Goal: Transaction & Acquisition: Obtain resource

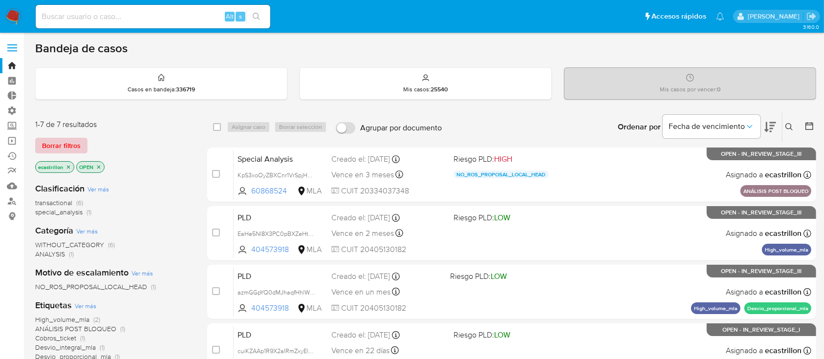
click at [61, 144] on span "Borrar filtros" at bounding box center [61, 146] width 39 height 14
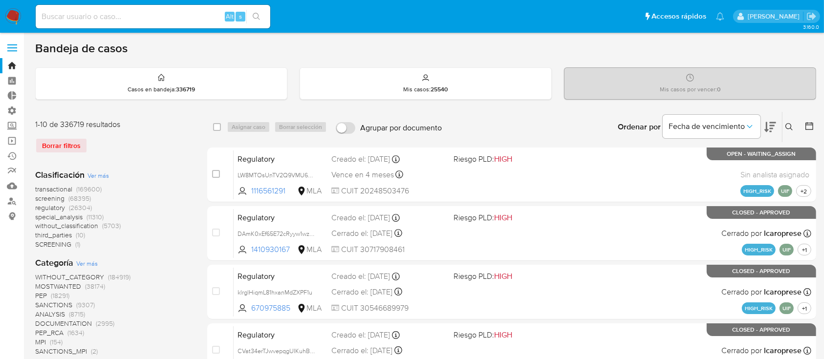
click at [75, 12] on input at bounding box center [153, 16] width 235 height 13
paste input "2377312513"
type input "2377312513"
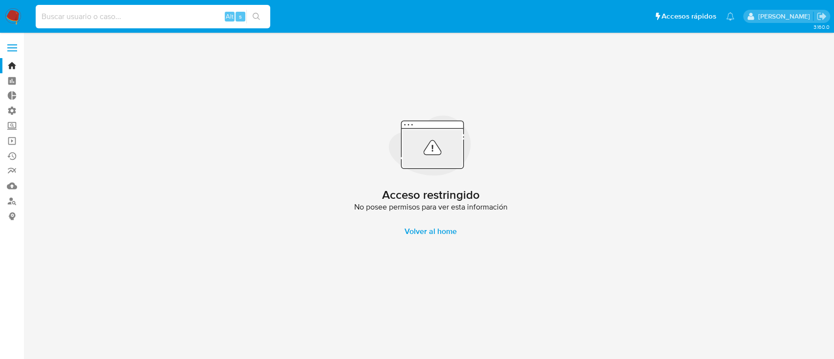
click at [75, 12] on input at bounding box center [153, 16] width 235 height 13
paste input "2377312513"
type input "2377312513"
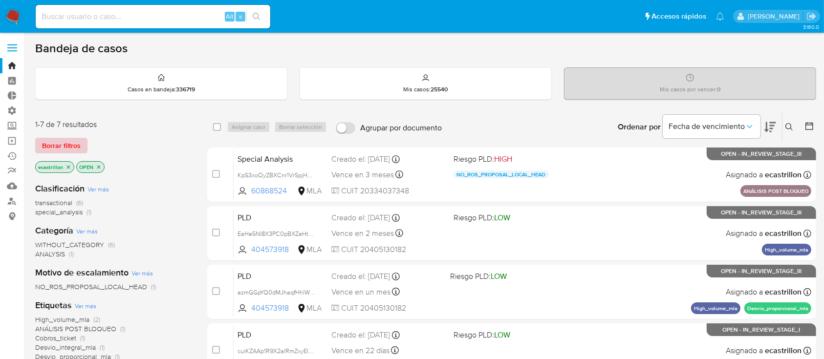
click at [60, 139] on span "Borrar filtros" at bounding box center [61, 146] width 39 height 14
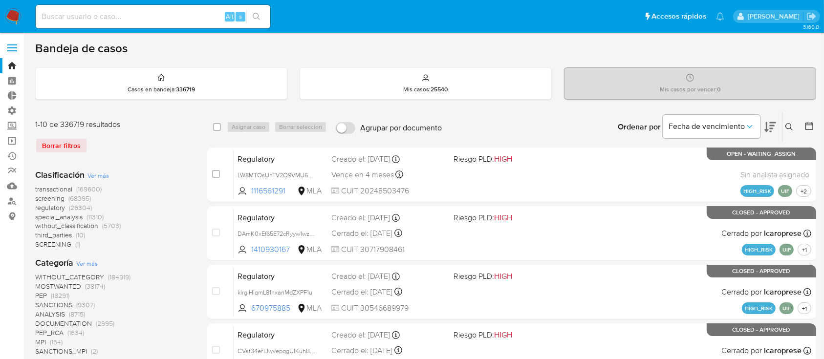
click at [192, 20] on input at bounding box center [153, 16] width 235 height 13
paste input "WrKdZdidONmh5QPzd1Hq1oqc"
type input "WrKdZdidONmh5QPzd1Hq1oqc"
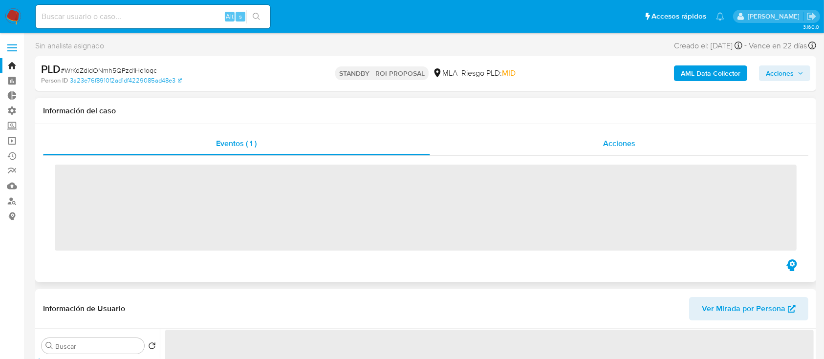
click at [473, 148] on div "Acciones" at bounding box center [619, 143] width 379 height 23
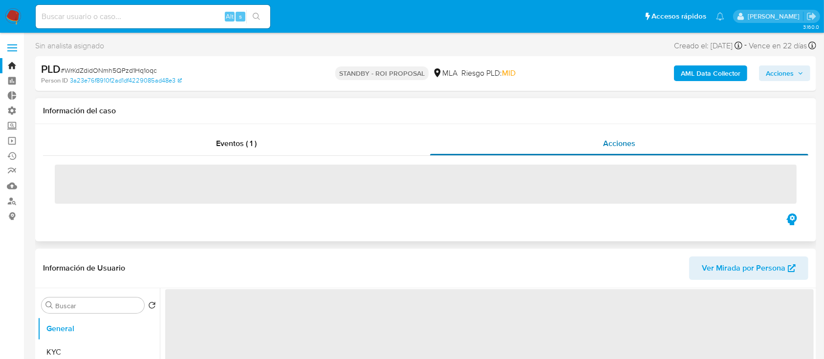
select select "10"
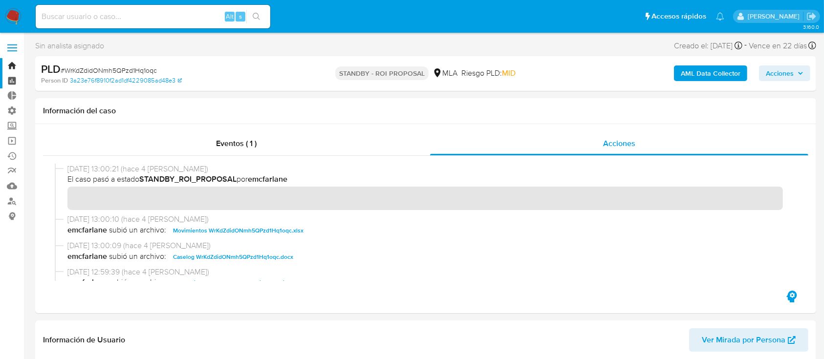
drag, startPoint x: 8, startPoint y: 64, endPoint x: 8, endPoint y: 74, distance: 10.3
click at [8, 63] on link "Bandeja" at bounding box center [58, 65] width 116 height 15
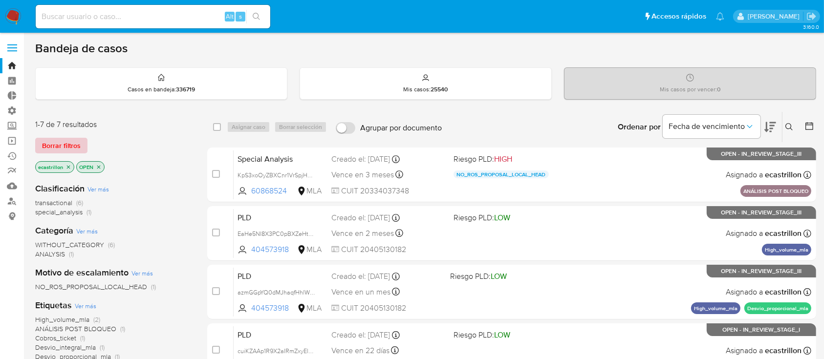
click at [55, 145] on span "Borrar filtros" at bounding box center [61, 146] width 39 height 14
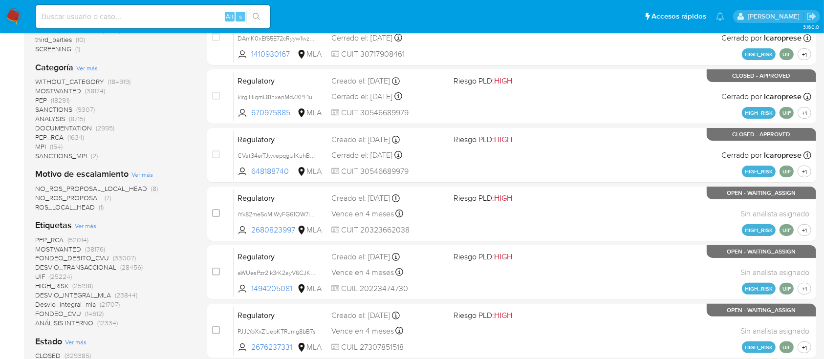
scroll to position [326, 0]
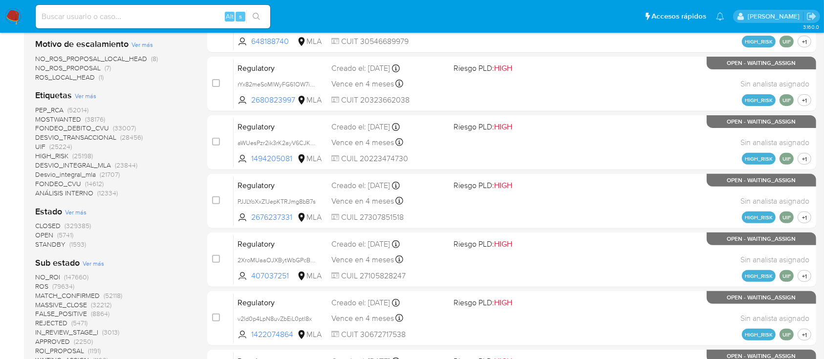
click at [43, 232] on span "OPEN" at bounding box center [44, 235] width 18 height 10
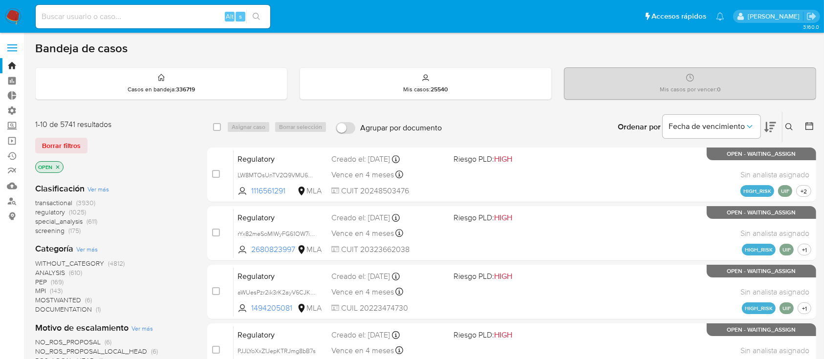
click at [59, 166] on icon "close-filter" at bounding box center [58, 167] width 6 height 6
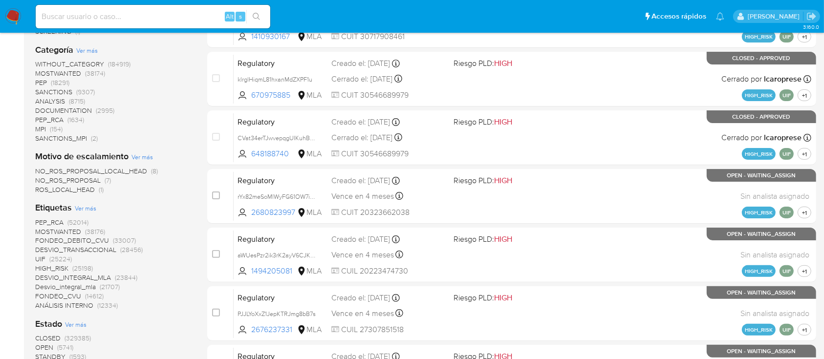
scroll to position [261, 0]
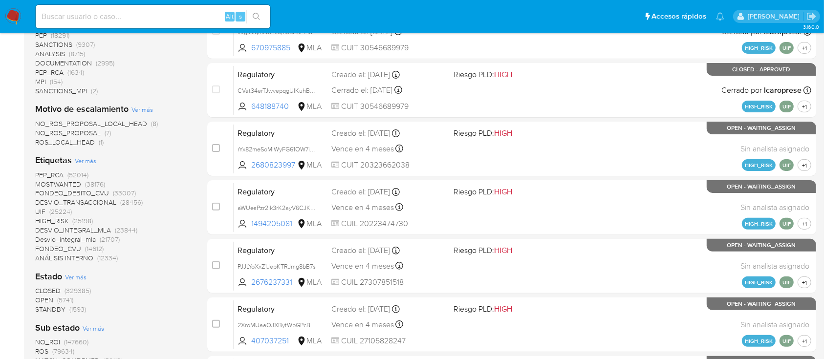
click at [48, 309] on span "STANDBY" at bounding box center [50, 310] width 30 height 10
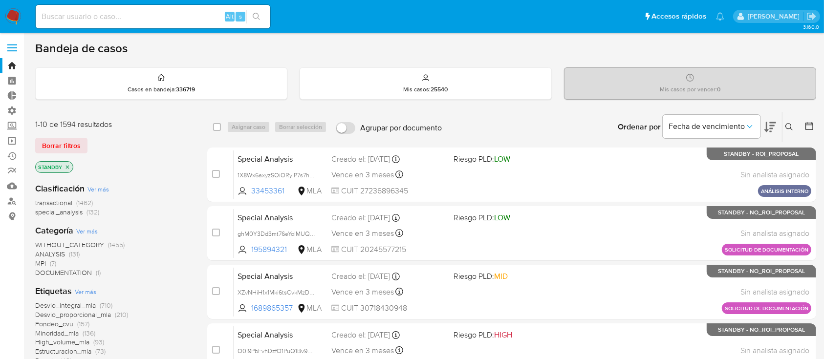
click at [67, 170] on p "STANDBY" at bounding box center [54, 167] width 37 height 11
click at [69, 165] on icon "close-filter" at bounding box center [68, 167] width 6 height 6
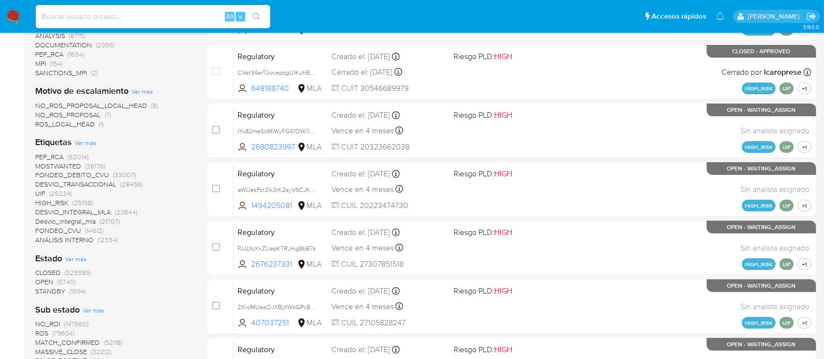
scroll to position [391, 0]
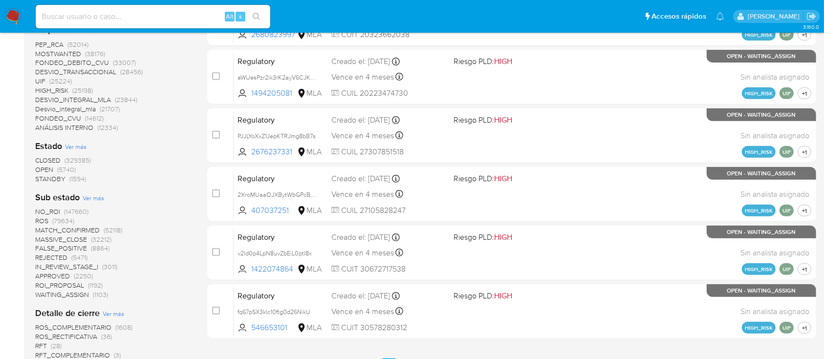
click at [53, 169] on span "OPEN (5740)" at bounding box center [55, 169] width 41 height 9
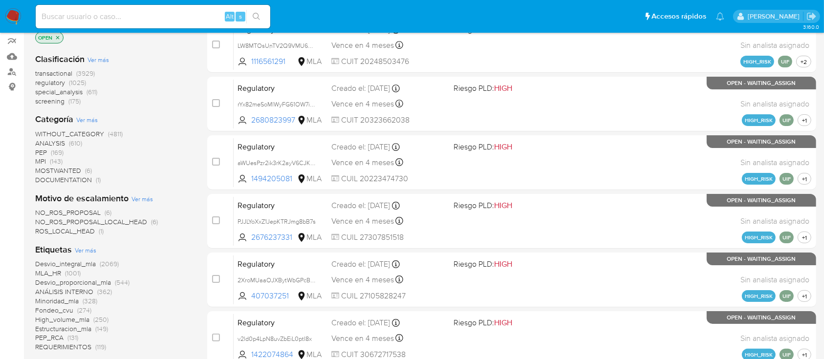
scroll to position [65, 0]
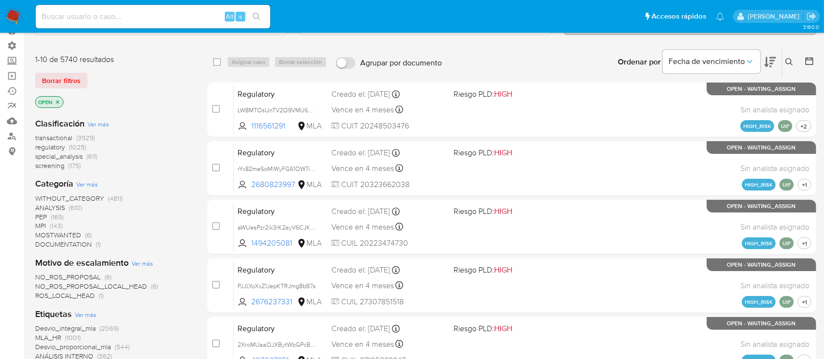
click at [43, 139] on span "transactional" at bounding box center [53, 138] width 37 height 10
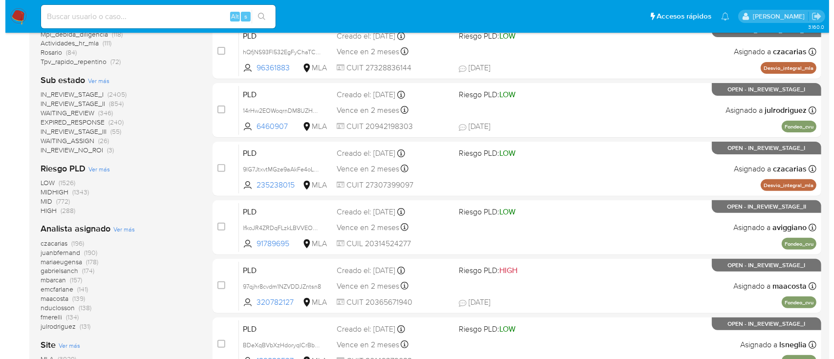
scroll to position [326, 0]
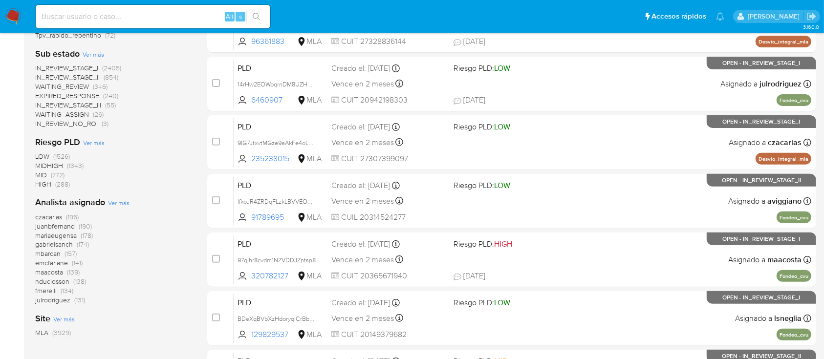
click at [113, 204] on span "Ver más" at bounding box center [119, 202] width 22 height 9
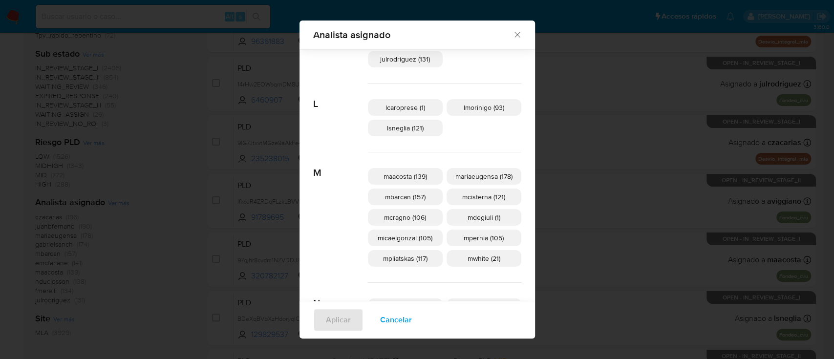
scroll to position [384, 0]
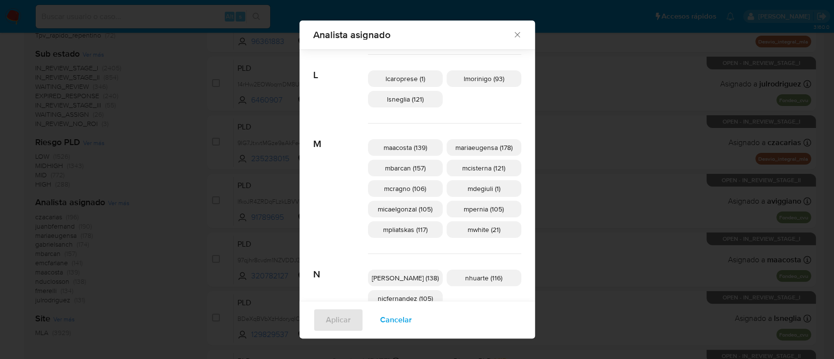
click at [395, 319] on span "Cancelar" at bounding box center [396, 320] width 32 height 22
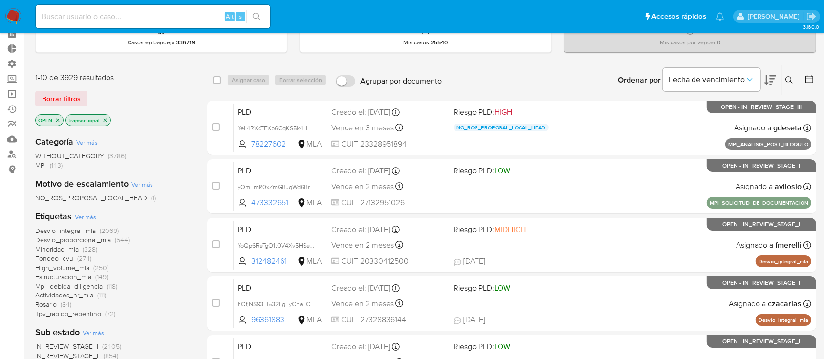
scroll to position [0, 0]
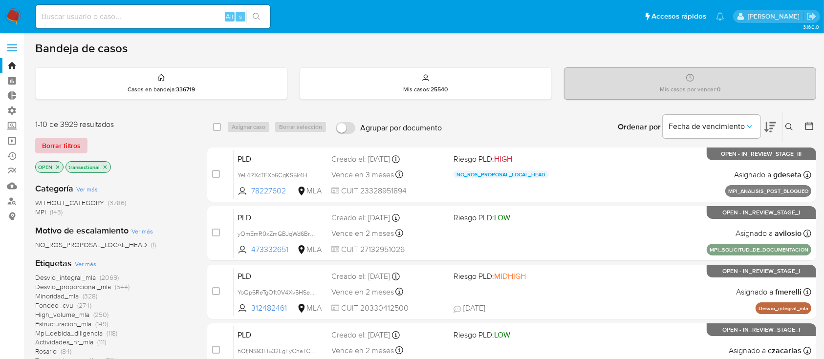
click at [70, 144] on span "Borrar filtros" at bounding box center [61, 146] width 39 height 14
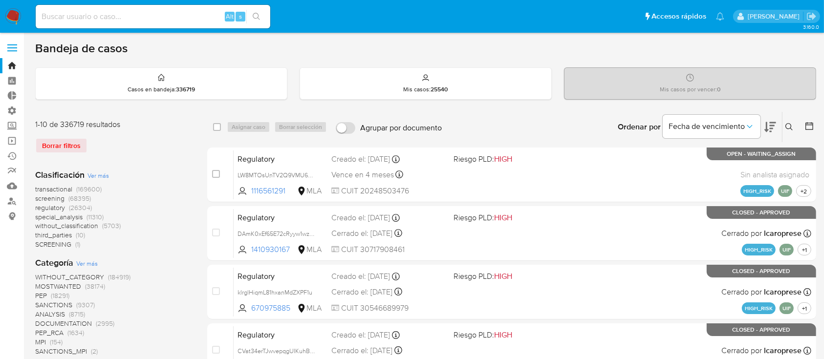
click at [808, 126] on icon at bounding box center [810, 126] width 10 height 10
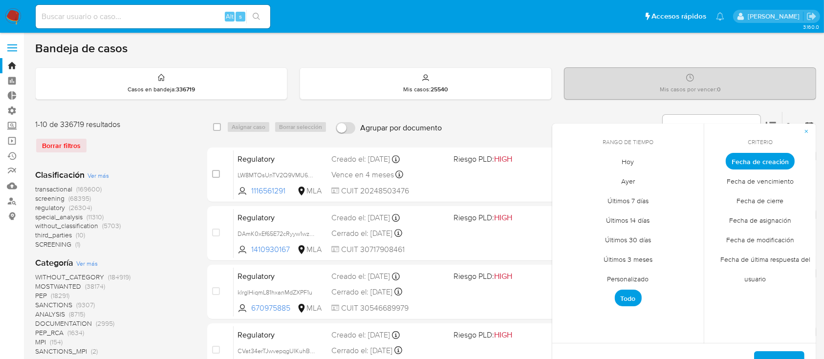
click at [637, 279] on span "Personalizado" at bounding box center [628, 279] width 62 height 20
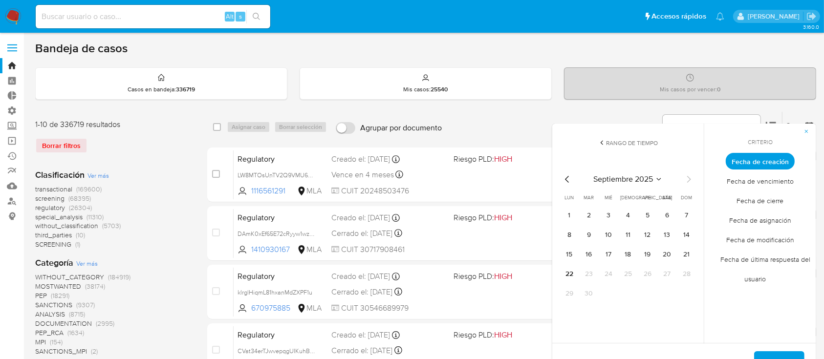
click at [567, 178] on icon "Mes anterior" at bounding box center [568, 180] width 12 height 12
click at [567, 177] on icon "Mes anterior" at bounding box center [568, 180] width 12 height 12
click at [688, 213] on button "1" at bounding box center [687, 216] width 16 height 16
click at [579, 311] on tr "30" at bounding box center [628, 314] width 133 height 16
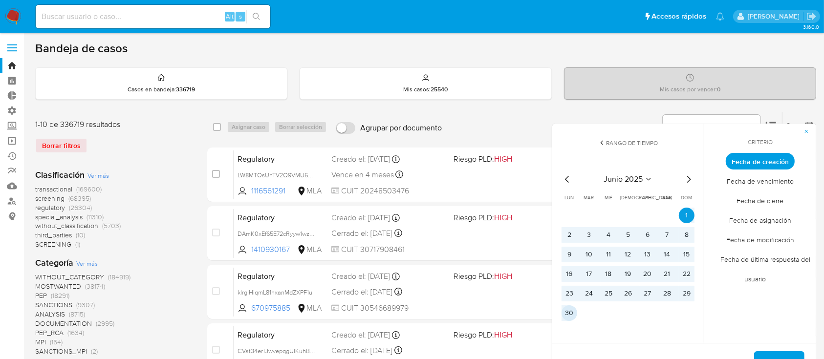
click at [573, 311] on button "30" at bounding box center [570, 314] width 16 height 16
click at [769, 350] on div "Del 1 de junio de 2025 al 30 de junio de 2025 Aplicar" at bounding box center [684, 363] width 264 height 40
click at [769, 353] on span "Aplicar" at bounding box center [779, 363] width 25 height 22
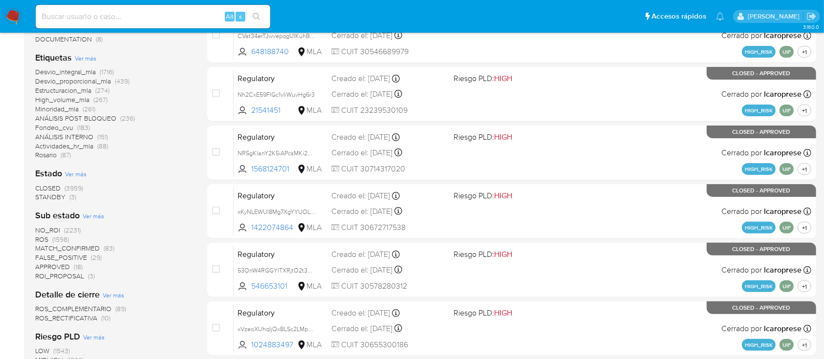
scroll to position [261, 0]
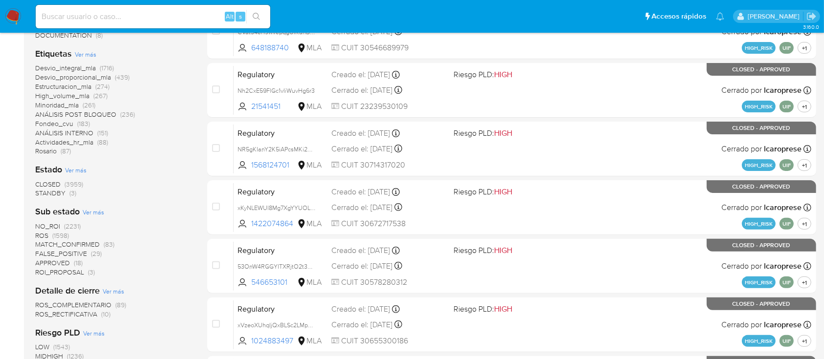
click at [45, 194] on span "STANDBY" at bounding box center [50, 193] width 30 height 10
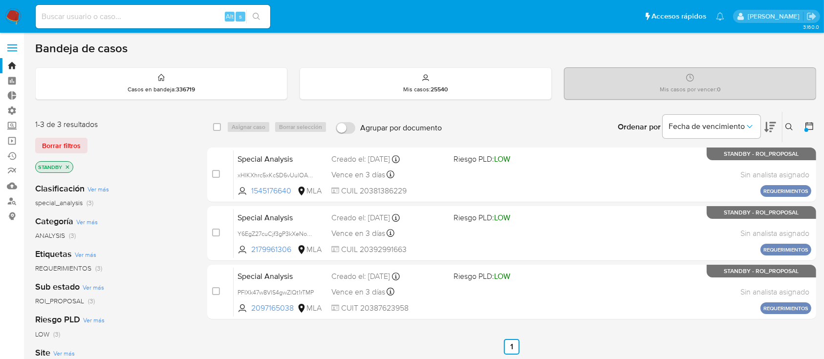
click at [66, 165] on icon "close-filter" at bounding box center [67, 166] width 3 height 3
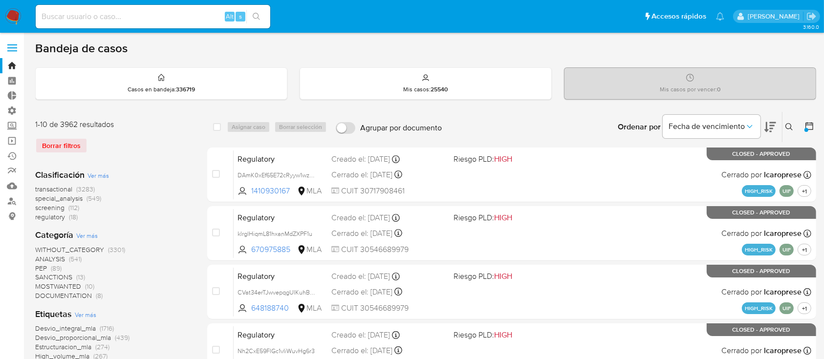
click at [809, 131] on button at bounding box center [811, 127] width 12 height 12
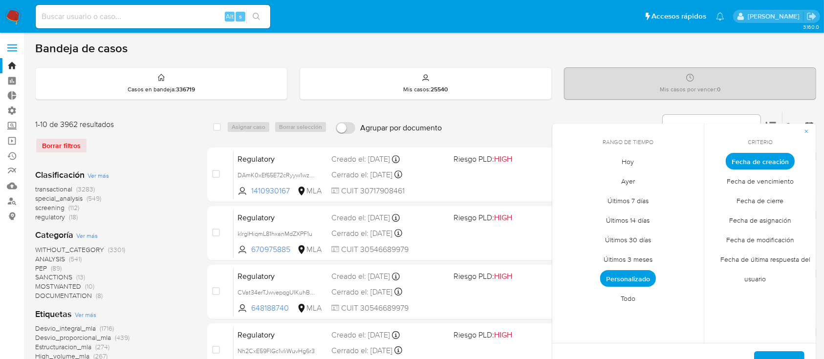
click at [615, 276] on span "Personalizado" at bounding box center [628, 278] width 56 height 17
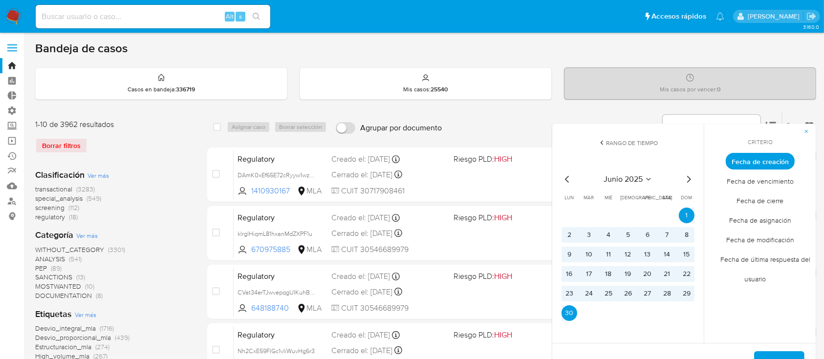
click at [688, 181] on icon "Mes siguiente" at bounding box center [689, 179] width 4 height 7
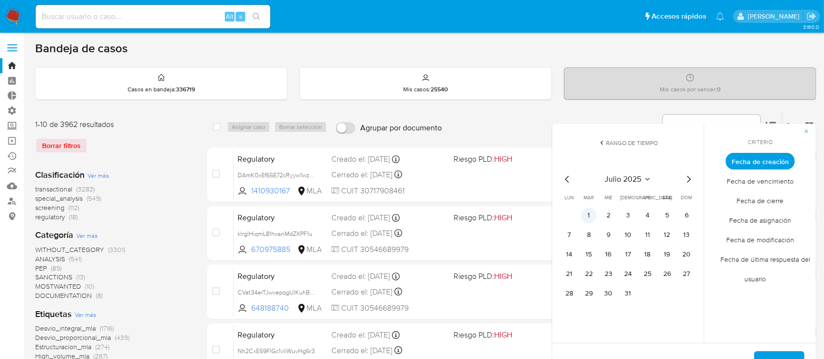
click at [589, 217] on button "1" at bounding box center [589, 216] width 16 height 16
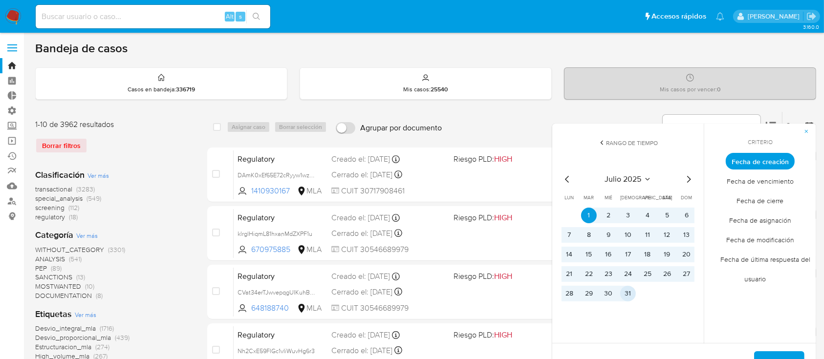
click at [632, 291] on button "31" at bounding box center [628, 294] width 16 height 16
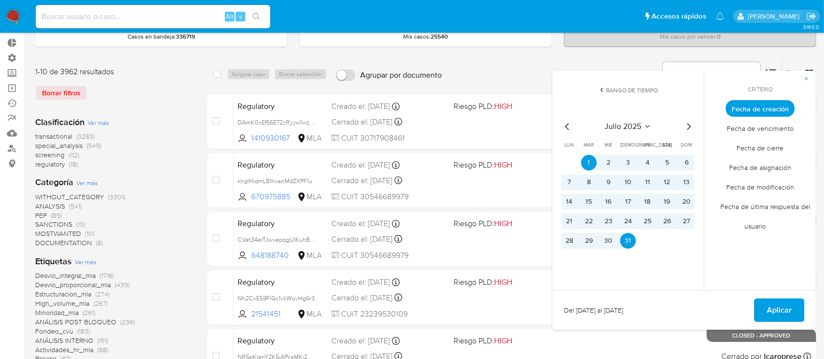
scroll to position [65, 0]
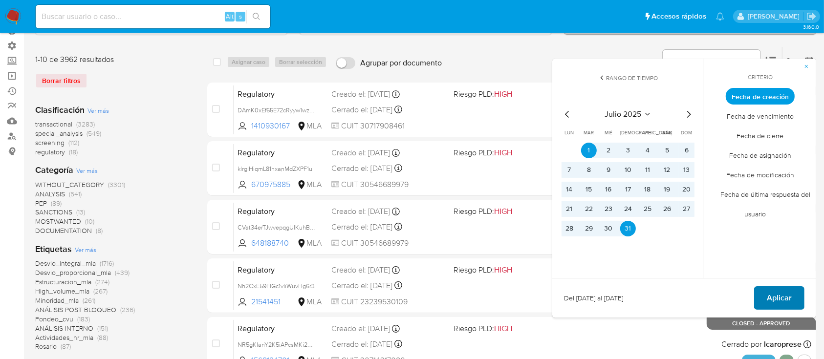
click at [790, 296] on span "Aplicar" at bounding box center [779, 298] width 25 height 22
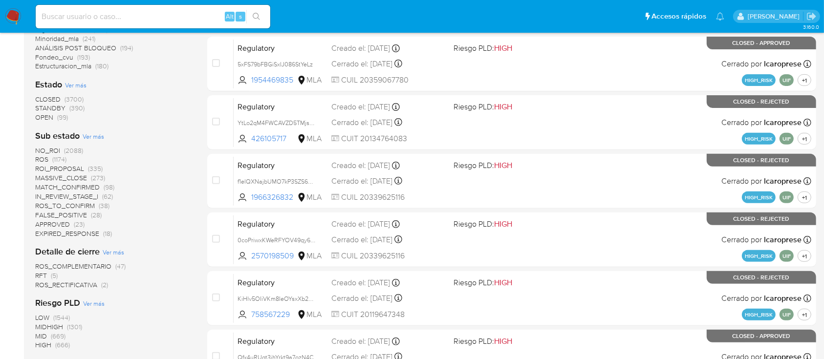
scroll to position [326, 0]
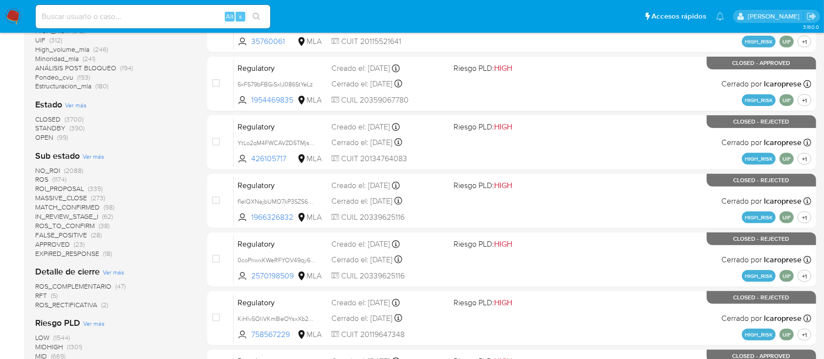
click at [43, 137] on span "OPEN" at bounding box center [44, 137] width 18 height 10
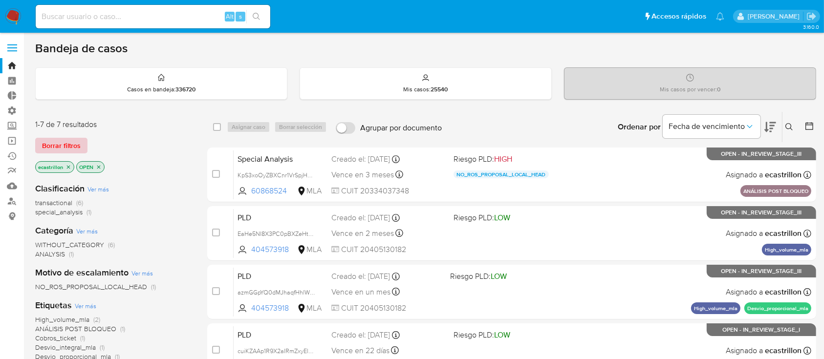
click at [50, 152] on span "Borrar filtros" at bounding box center [61, 146] width 39 height 14
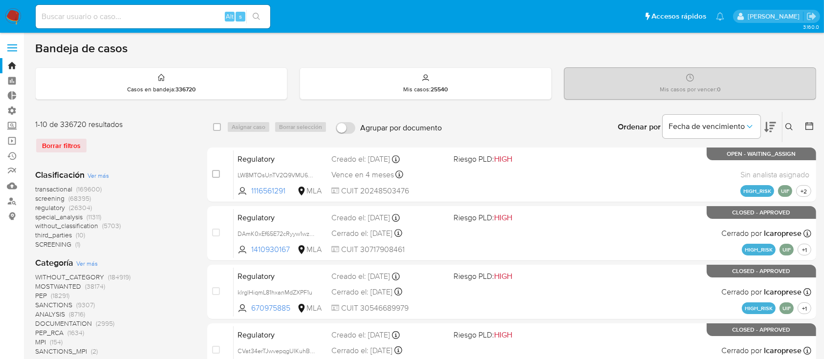
click at [785, 127] on button at bounding box center [791, 127] width 16 height 12
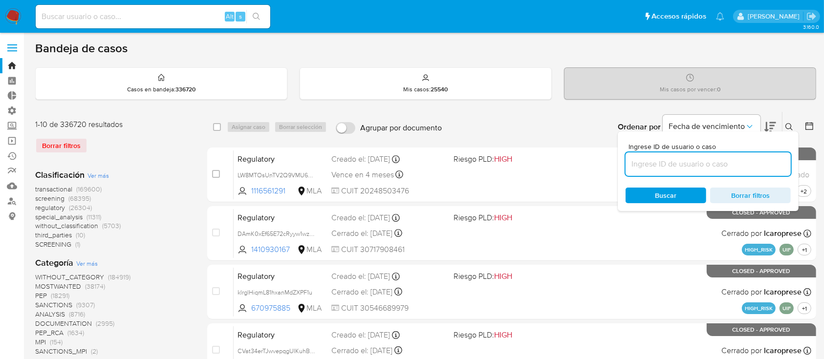
click at [759, 166] on input at bounding box center [708, 164] width 165 height 13
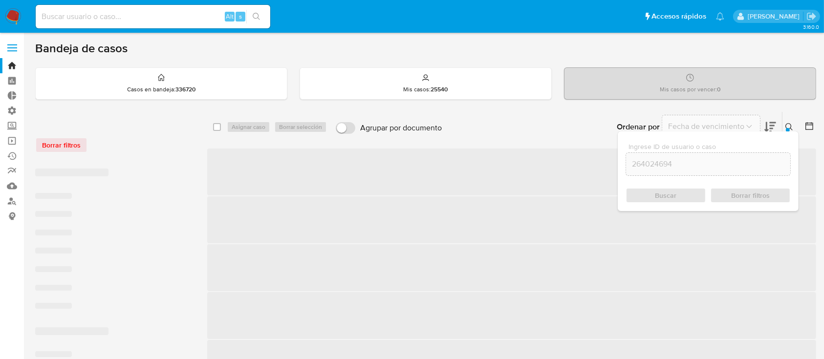
click at [786, 127] on icon at bounding box center [789, 126] width 7 height 7
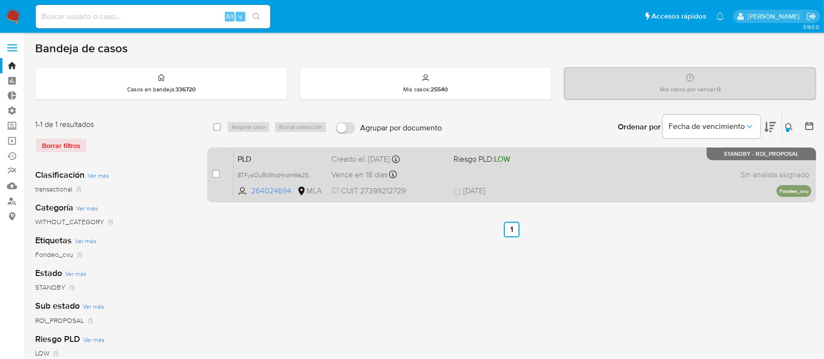
click at [489, 197] on div "PLD 8TFysOuBt9NqHrdmWe2S6sRZ 264024694 MLA Riesgo PLD: LOW Creado el: 12/07/202…" at bounding box center [523, 174] width 578 height 49
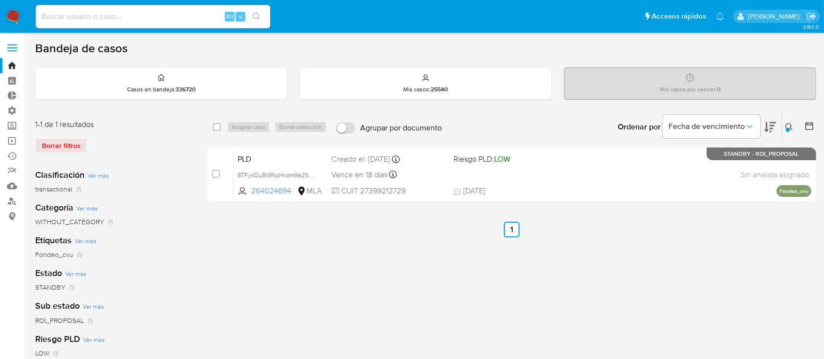
drag, startPoint x: 788, startPoint y: 129, endPoint x: 664, endPoint y: 162, distance: 129.1
click at [788, 128] on div at bounding box center [788, 130] width 4 height 4
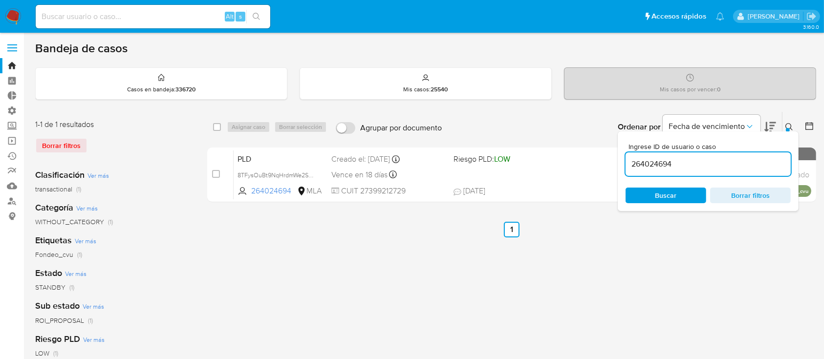
click at [637, 168] on input "264024694" at bounding box center [708, 164] width 165 height 13
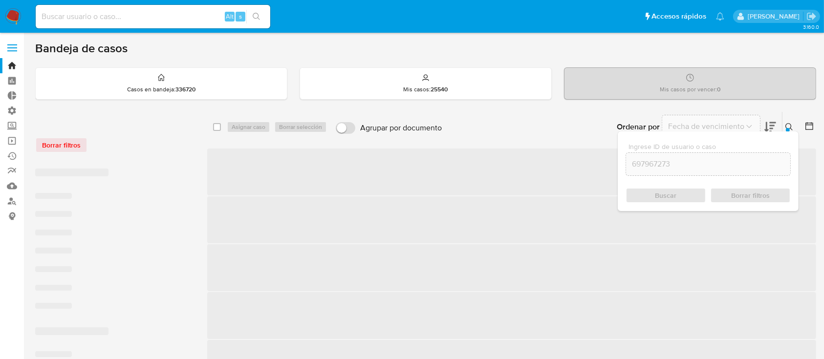
click at [785, 129] on button at bounding box center [791, 127] width 16 height 12
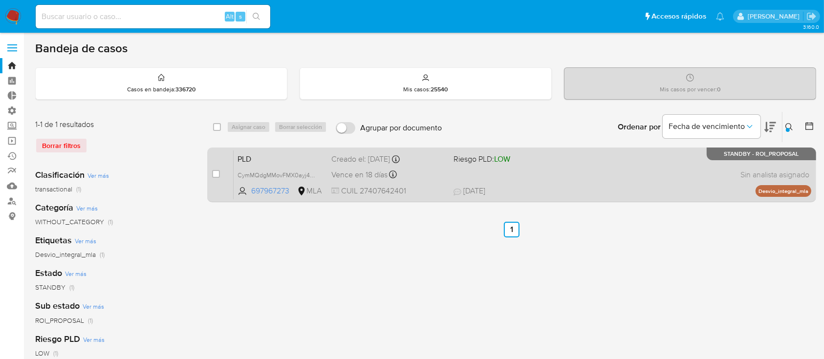
click at [669, 159] on div "PLD CymMQdgMMovFMX0ayj49uZNn 697967273 MLA Riesgo PLD: LOW Creado el: 12/07/202…" at bounding box center [523, 174] width 578 height 49
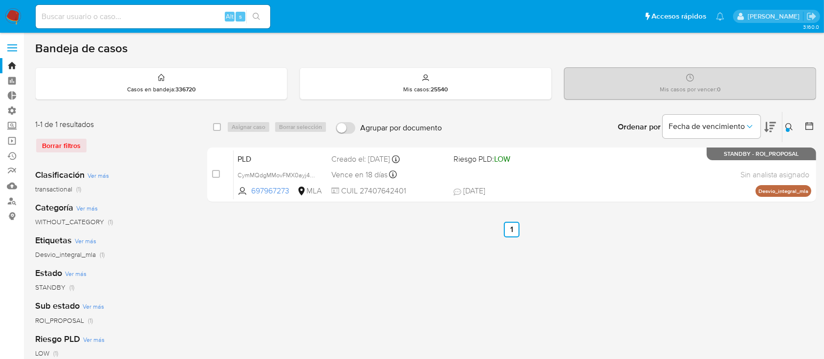
click at [163, 253] on div "Desvio_integral_mla (1)" at bounding box center [113, 254] width 156 height 9
click at [792, 123] on icon at bounding box center [790, 127] width 8 height 8
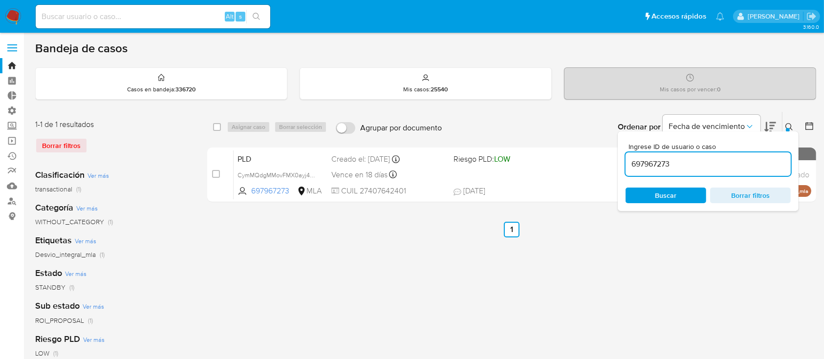
click at [731, 171] on div "697967273" at bounding box center [708, 164] width 165 height 23
click at [725, 165] on input "697967273" at bounding box center [708, 164] width 165 height 13
paste input "717499149"
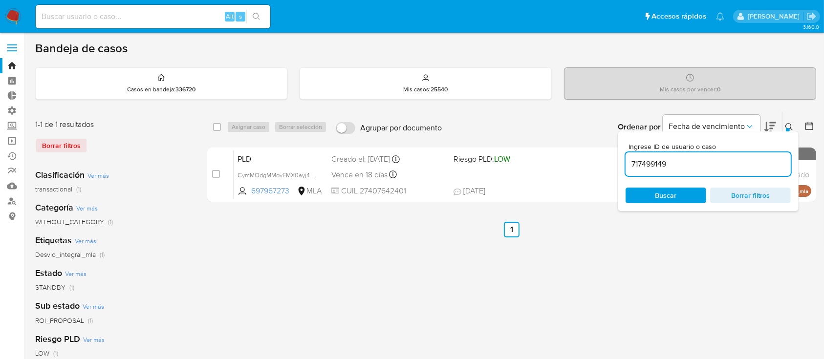
type input "717499149"
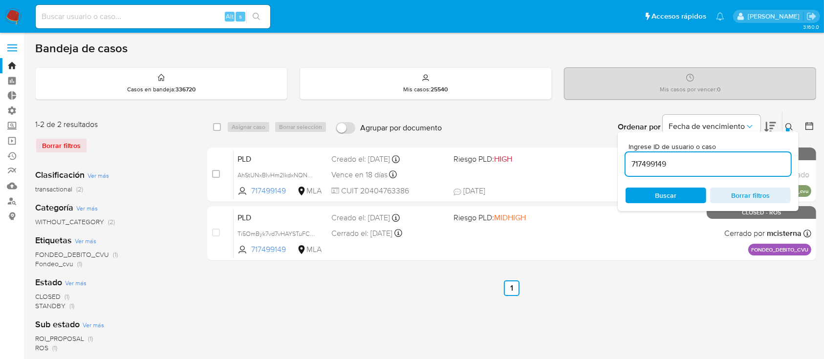
click at [790, 123] on icon at bounding box center [789, 126] width 7 height 7
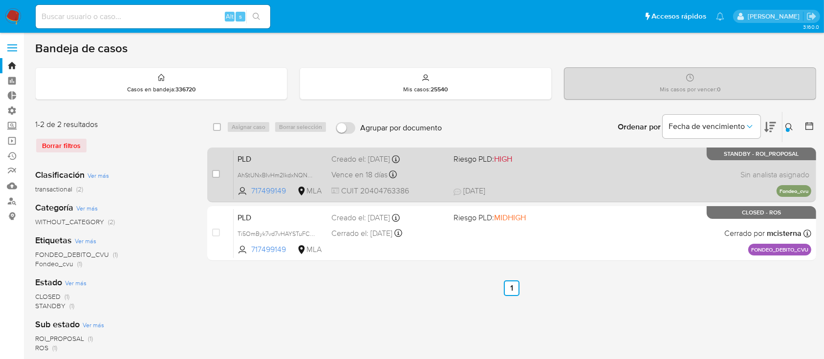
click at [632, 169] on div "PLD AhStUNxBIvHm2IkdxNQN2n9Y 717499149 MLA Riesgo PLD: HIGH Creado el: 12/07/20…" at bounding box center [523, 174] width 578 height 49
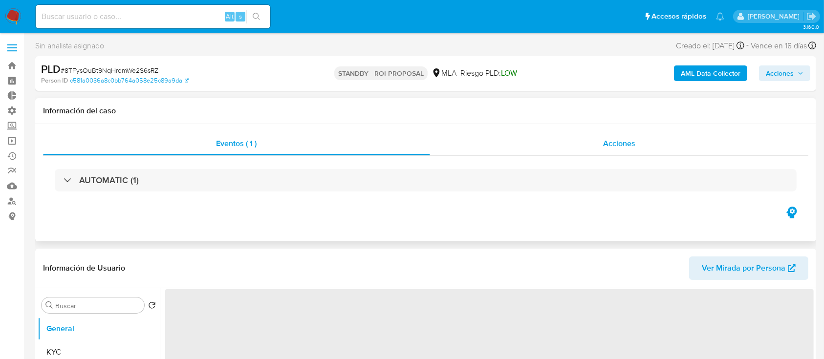
click at [585, 151] on div "Acciones" at bounding box center [619, 143] width 379 height 23
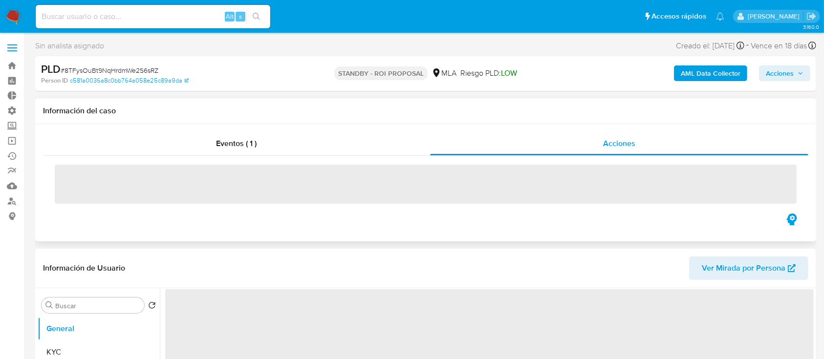
select select "10"
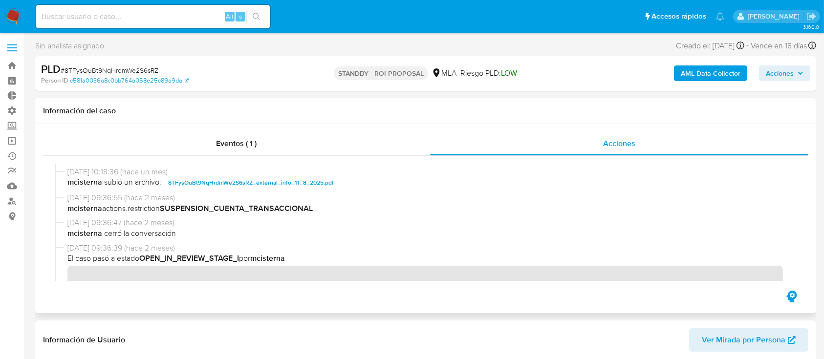
scroll to position [196, 0]
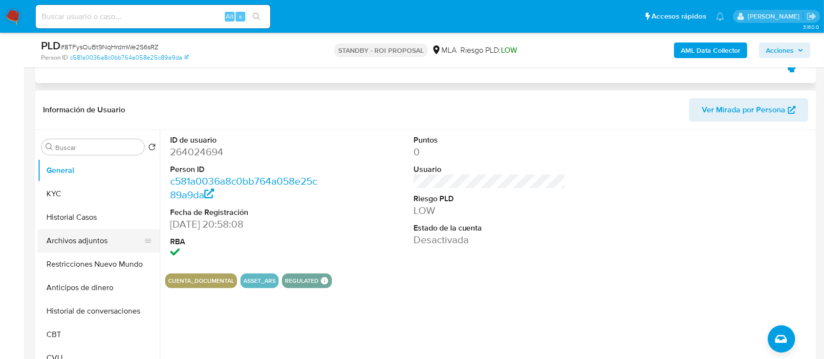
click at [113, 244] on button "Archivos adjuntos" at bounding box center [95, 240] width 114 height 23
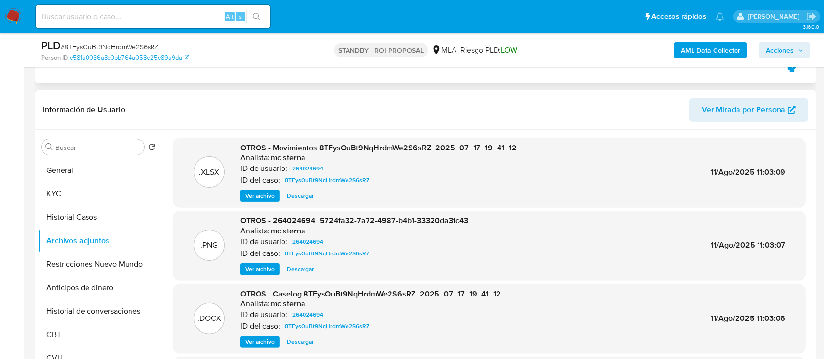
click at [292, 344] on span "Descargar" at bounding box center [300, 342] width 27 height 10
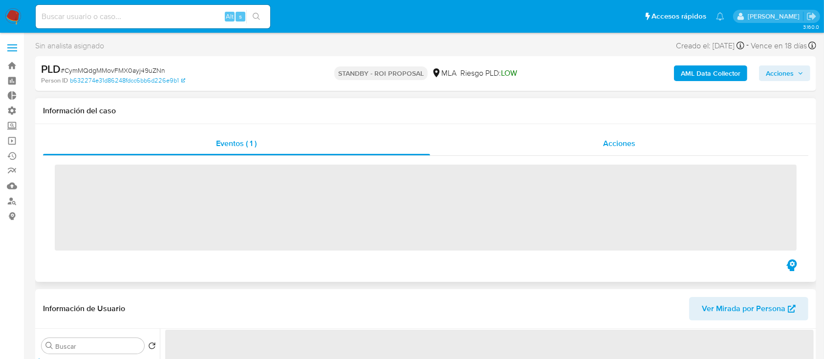
click at [585, 143] on div "Acciones" at bounding box center [619, 143] width 379 height 23
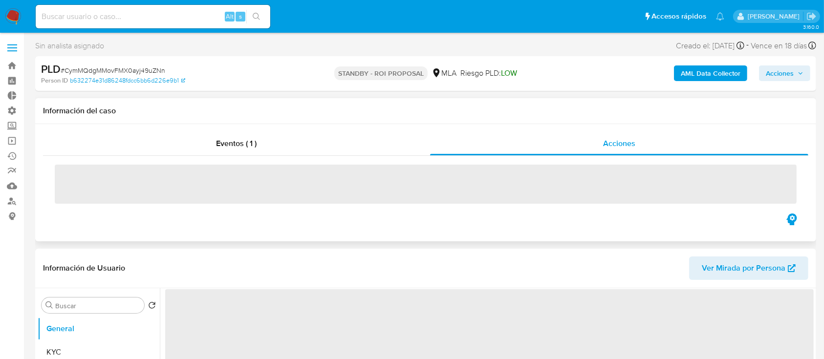
select select "10"
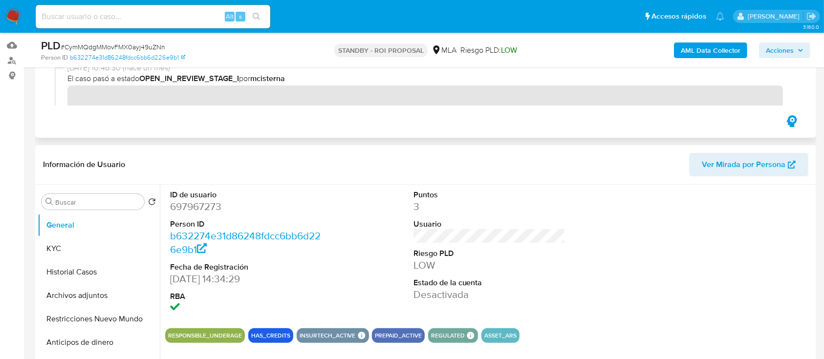
scroll to position [143, 0]
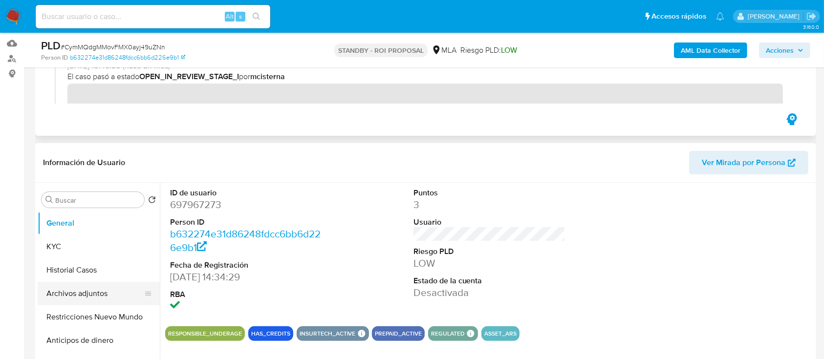
click at [70, 299] on button "Archivos adjuntos" at bounding box center [95, 293] width 114 height 23
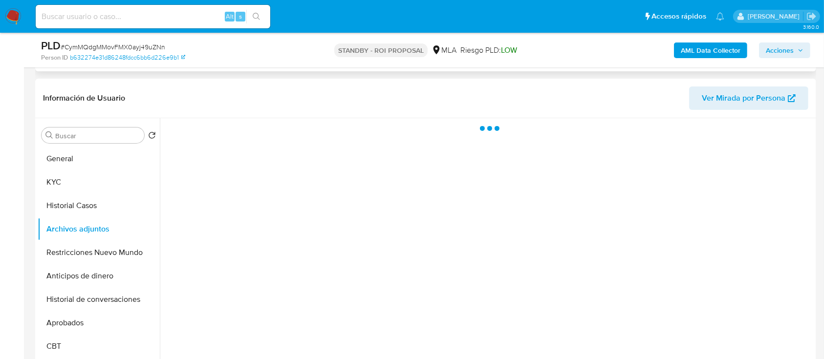
scroll to position [208, 0]
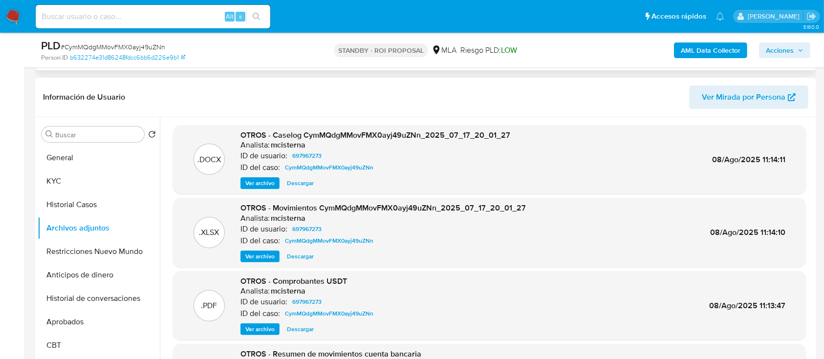
click at [293, 184] on span "Descargar" at bounding box center [300, 183] width 27 height 10
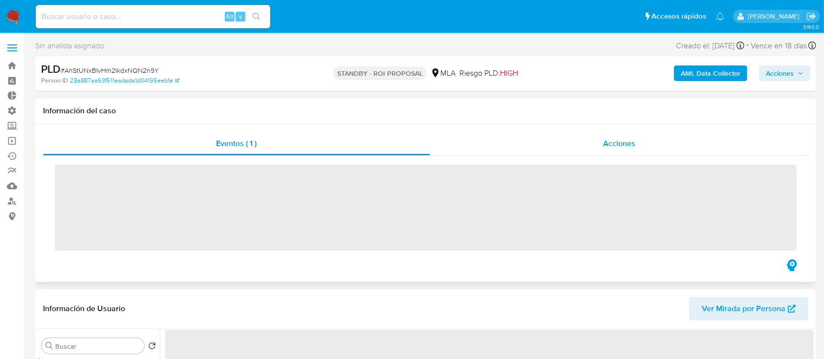
click at [606, 146] on span "Acciones" at bounding box center [619, 143] width 32 height 11
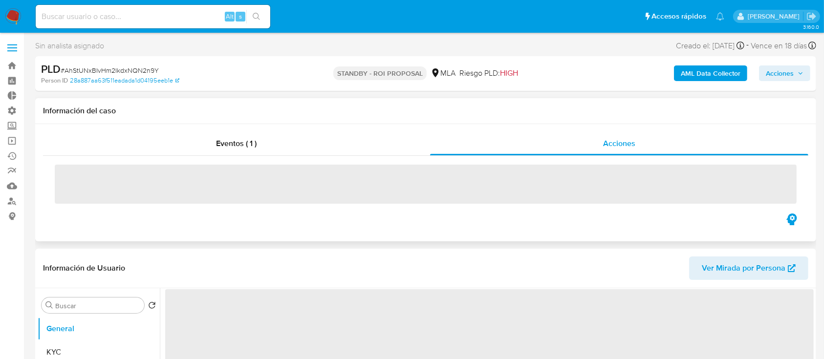
select select "10"
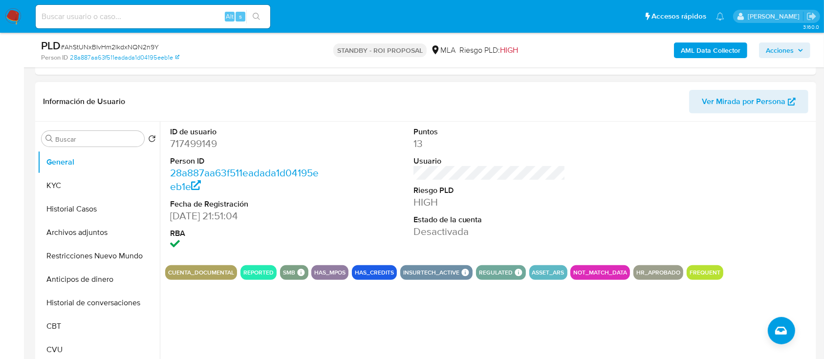
scroll to position [261, 0]
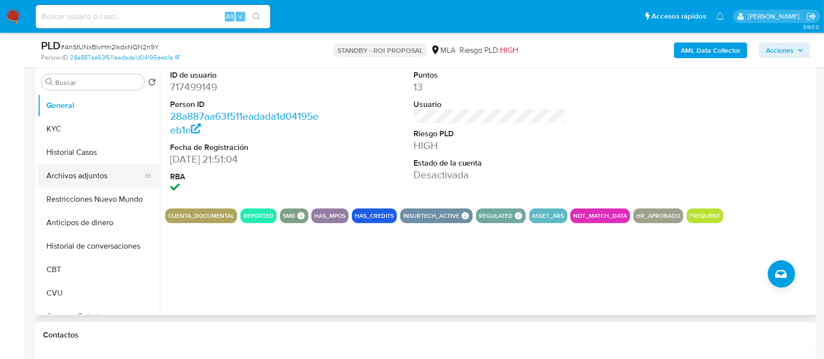
click at [82, 186] on button "Archivos adjuntos" at bounding box center [95, 175] width 114 height 23
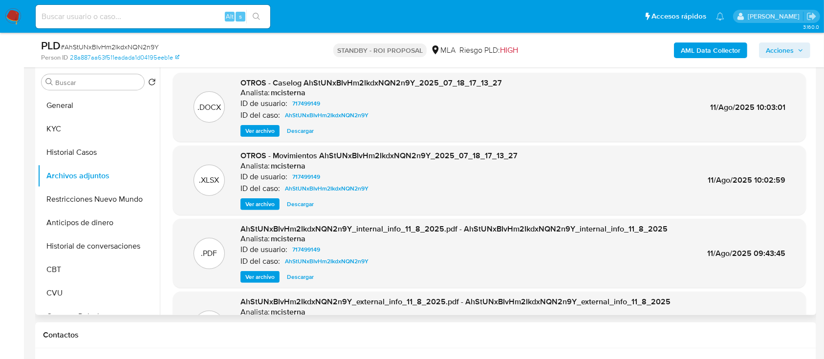
click at [312, 130] on span "Descargar" at bounding box center [300, 131] width 27 height 10
